Goal: Task Accomplishment & Management: Complete application form

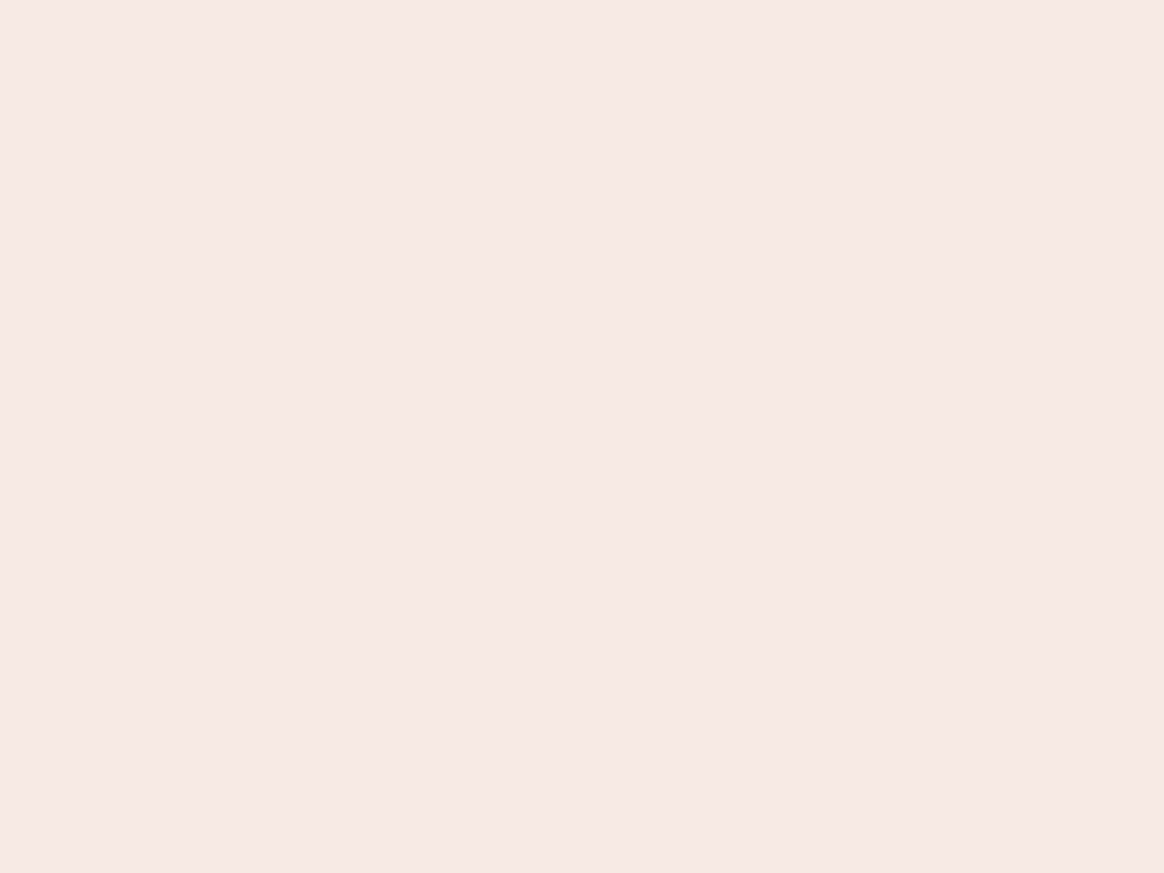
click at [582, 436] on nb-app "Almost there Thank you for registering for Newbook. Your account is under revie…" at bounding box center [582, 436] width 1164 height 873
click at [582, 0] on nb-app "Almost there Thank you for registering for Newbook. Your account is under revie…" at bounding box center [582, 436] width 1164 height 873
click at [622, 0] on nb-app "Almost there Thank you for registering for Newbook. Your account is under revie…" at bounding box center [582, 436] width 1164 height 873
click at [582, 436] on nb-app "Almost there Thank you for registering for Newbook. Your account is under revie…" at bounding box center [582, 436] width 1164 height 873
click at [582, 0] on nb-app "Almost there Thank you for registering for Newbook. Your account is under revie…" at bounding box center [582, 436] width 1164 height 873
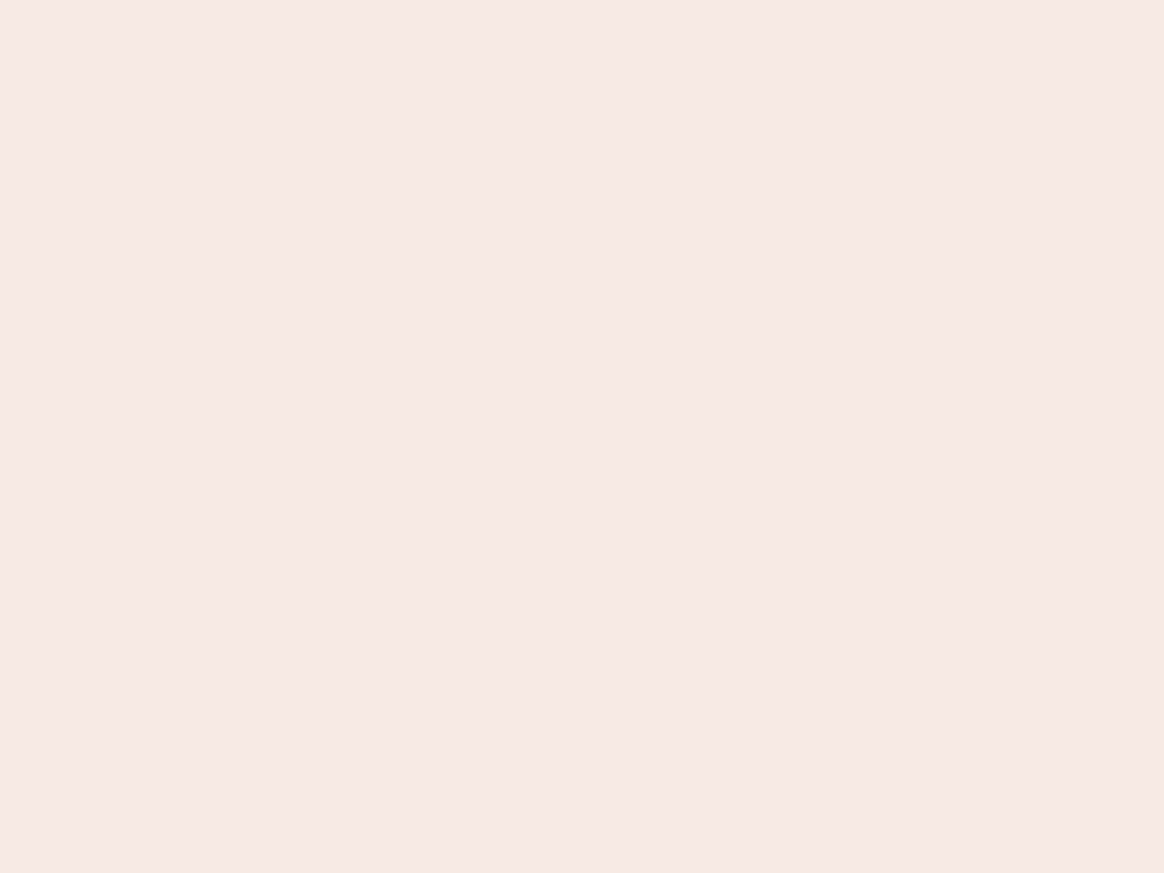
click at [406, 0] on nb-app "Almost there Thank you for registering for Newbook. Your account is under revie…" at bounding box center [582, 436] width 1164 height 873
click at [582, 436] on nb-app "Almost there Thank you for registering for Newbook. Your account is under revie…" at bounding box center [582, 436] width 1164 height 873
click at [582, 0] on nb-app "Almost there Thank you for registering for Newbook. Your account is under revie…" at bounding box center [582, 436] width 1164 height 873
click at [406, 0] on nb-app "Almost there Thank you for registering for Newbook. Your account is under revie…" at bounding box center [582, 436] width 1164 height 873
click at [582, 436] on nb-app "Almost there Thank you for registering for Newbook. Your account is under revie…" at bounding box center [582, 436] width 1164 height 873
